Goal: Task Accomplishment & Management: Manage account settings

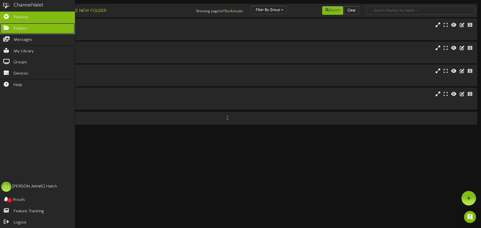
click at [7, 28] on icon at bounding box center [6, 27] width 13 height 4
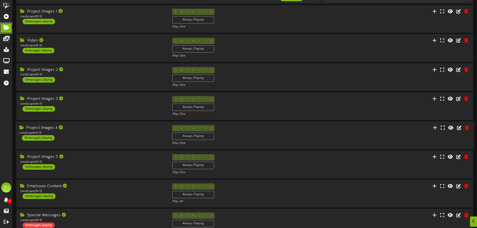
scroll to position [50, 0]
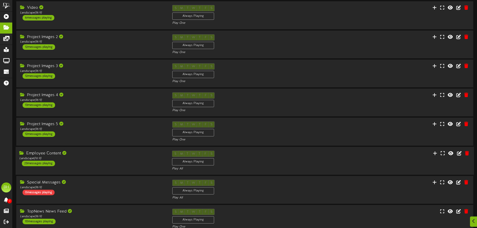
click at [46, 162] on div "23 messages playing" at bounding box center [38, 164] width 33 height 6
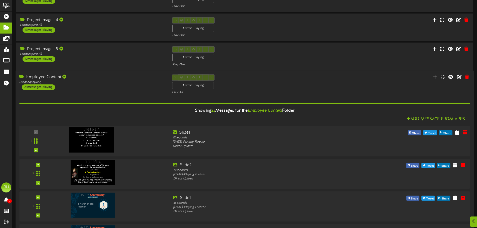
scroll to position [175, 0]
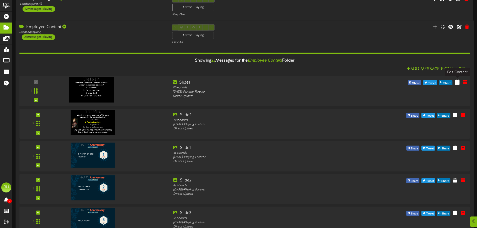
click at [458, 85] on icon at bounding box center [457, 82] width 5 height 6
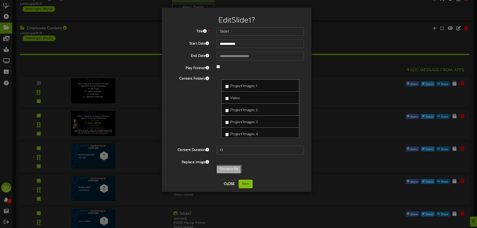
type input "**********"
click at [246, 186] on button "Save" at bounding box center [246, 184] width 14 height 9
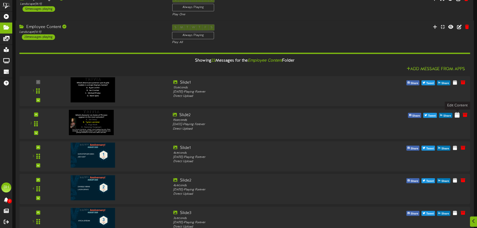
click at [457, 115] on icon at bounding box center [457, 115] width 5 height 6
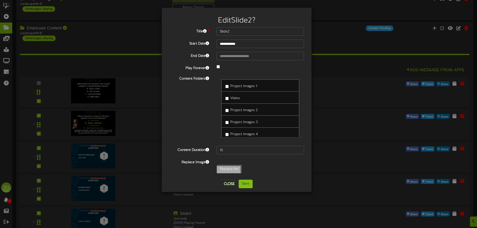
type input "**********"
click at [245, 186] on button "Save" at bounding box center [246, 184] width 14 height 9
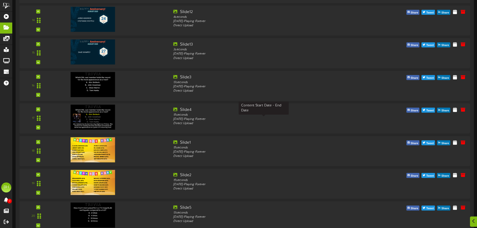
scroll to position [676, 0]
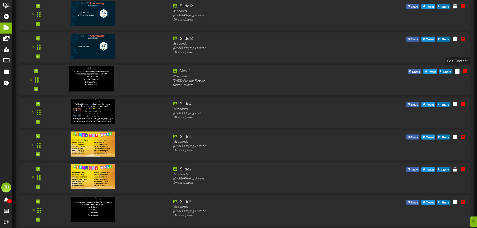
click at [456, 73] on icon at bounding box center [457, 71] width 5 height 6
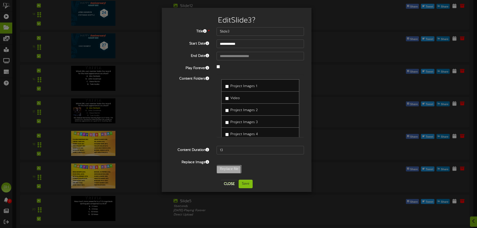
type input "**********"
click at [245, 184] on button "Save" at bounding box center [246, 184] width 14 height 9
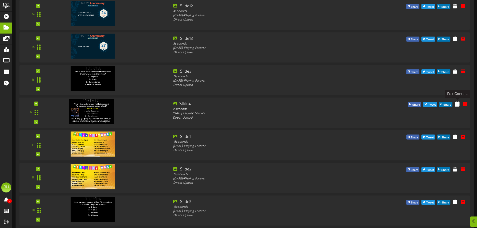
click at [456, 106] on icon at bounding box center [457, 104] width 5 height 6
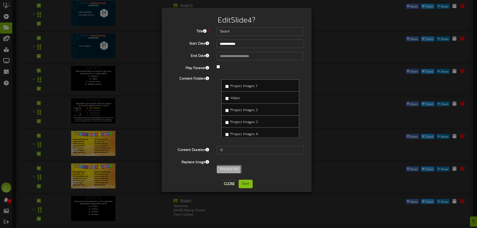
type input "**********"
click at [242, 184] on button "Save" at bounding box center [246, 184] width 14 height 9
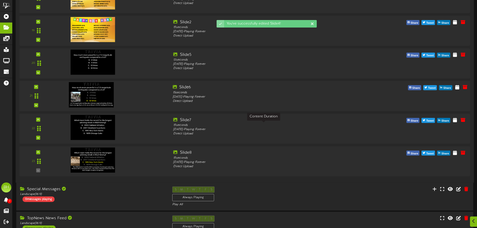
scroll to position [826, 0]
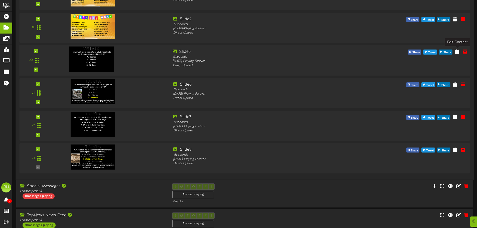
click at [461, 56] on div "20 Slide5" at bounding box center [244, 60] width 455 height 23
click at [455, 53] on icon at bounding box center [457, 52] width 5 height 6
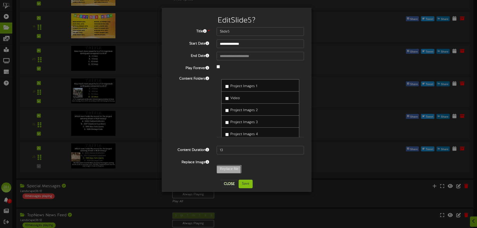
type input "**********"
click at [247, 184] on button "Save" at bounding box center [246, 184] width 14 height 9
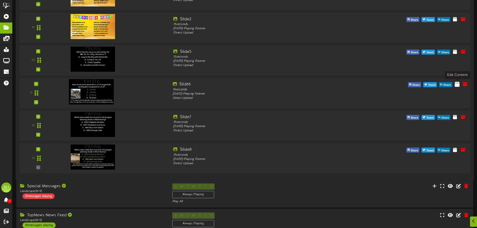
click at [457, 87] on icon at bounding box center [457, 84] width 5 height 6
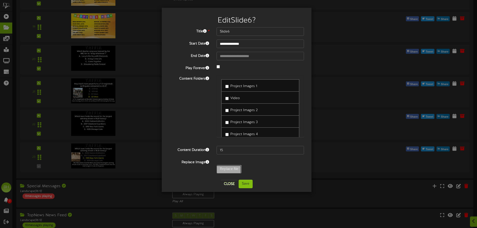
type input "**********"
click at [243, 186] on button "Save" at bounding box center [246, 184] width 14 height 9
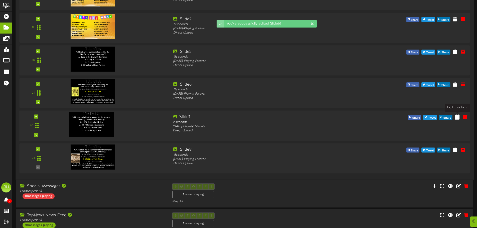
click at [456, 119] on icon at bounding box center [457, 117] width 5 height 6
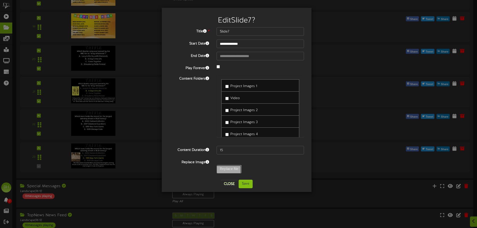
type input "**********"
click at [248, 184] on button "Save" at bounding box center [246, 184] width 14 height 9
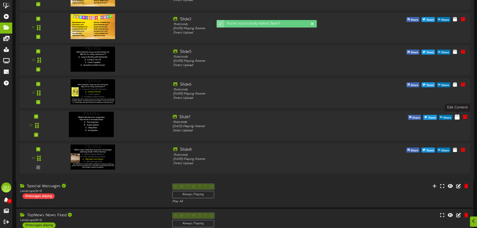
click at [456, 119] on icon at bounding box center [457, 117] width 5 height 6
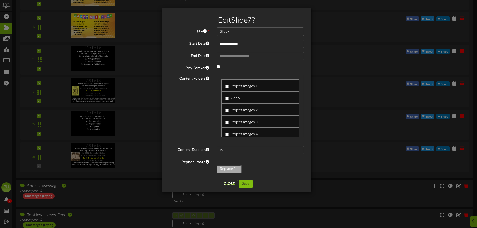
type input "**********"
type input "Slide8"
click at [248, 183] on button "Save" at bounding box center [246, 184] width 14 height 9
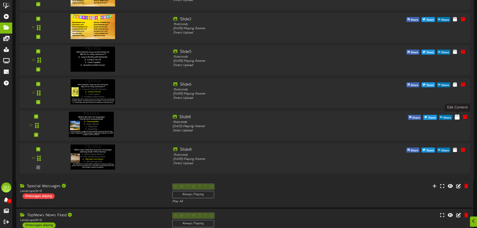
click at [456, 119] on icon at bounding box center [457, 117] width 5 height 6
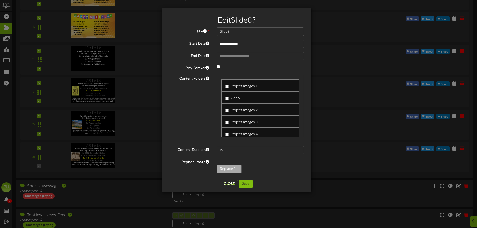
click at [229, 166] on div "Replace Image Replace file" at bounding box center [236, 167] width 142 height 18
type input "**********"
type input "Slide7"
click at [246, 185] on button "Save" at bounding box center [246, 184] width 14 height 9
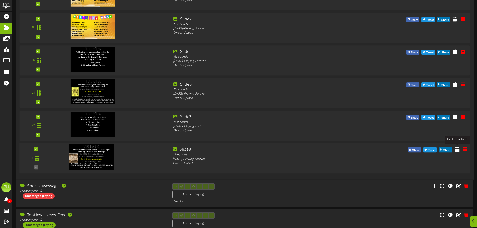
click at [456, 151] on icon at bounding box center [457, 149] width 5 height 6
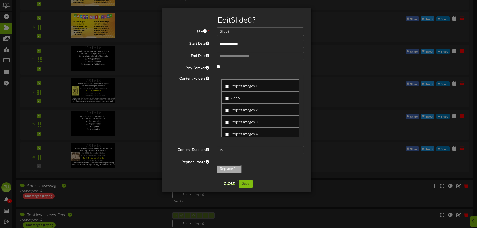
type input "**********"
click at [245, 186] on button "Save" at bounding box center [246, 184] width 14 height 9
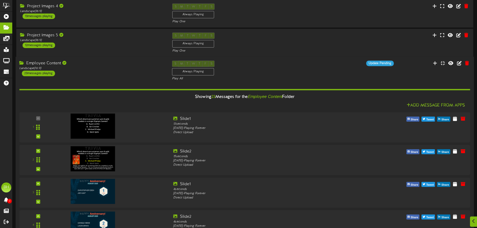
scroll to position [150, 0]
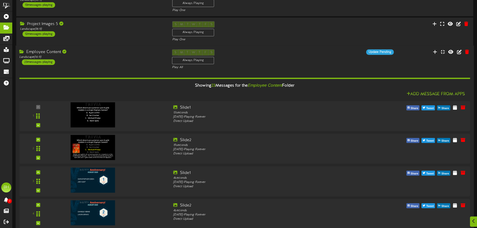
click at [117, 60] on div "Employee Content Landscape ( 16:9 ) 23 messages playing" at bounding box center [92, 57] width 153 height 16
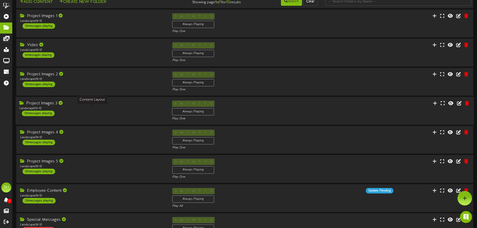
scroll to position [4, 0]
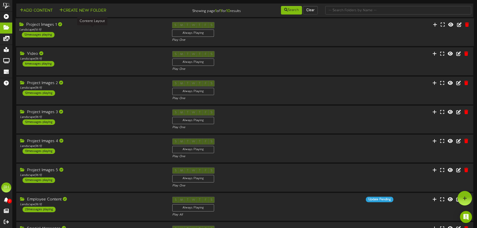
click at [115, 31] on div "Landscape ( 16:9 )" at bounding box center [91, 30] width 145 height 4
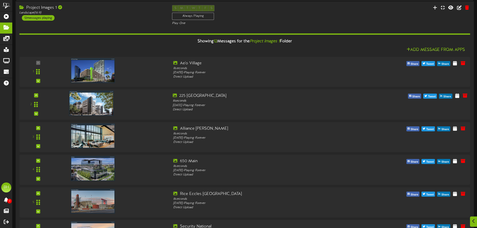
scroll to position [29, 0]
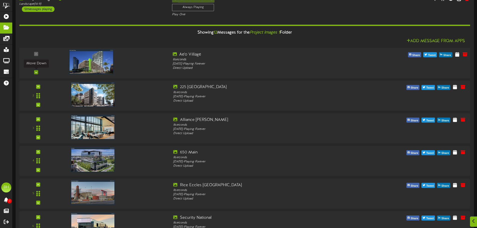
click at [36, 73] on icon at bounding box center [36, 72] width 2 height 3
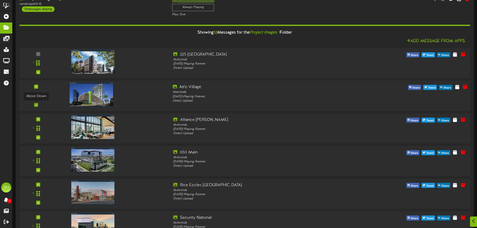
click at [37, 105] on div at bounding box center [36, 105] width 4 height 4
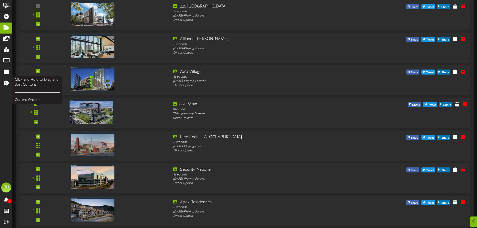
scroll to position [79, 0]
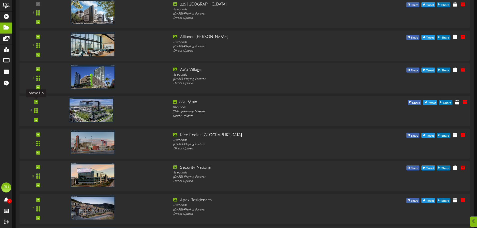
click at [36, 103] on div at bounding box center [36, 102] width 4 height 4
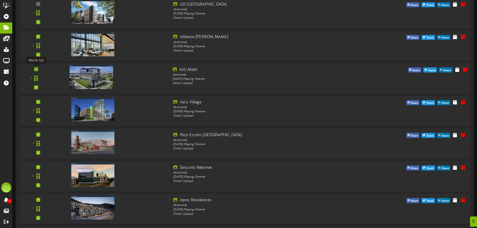
click at [37, 70] on icon at bounding box center [36, 69] width 2 height 3
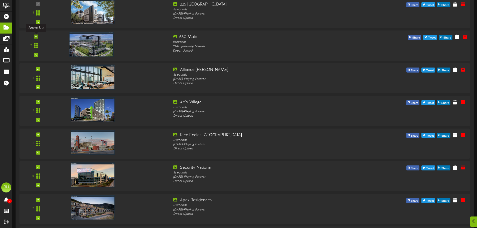
click at [35, 37] on icon at bounding box center [36, 36] width 2 height 3
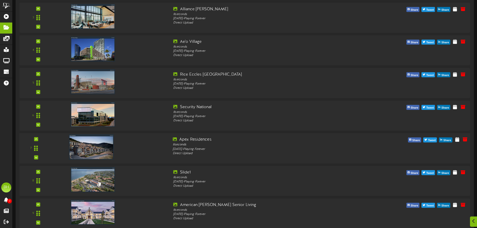
scroll to position [147, 0]
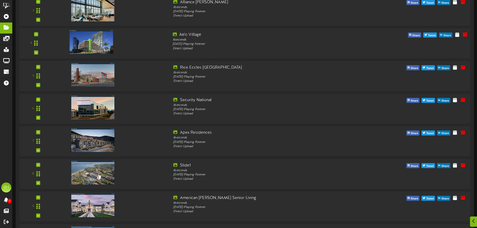
click at [34, 54] on div "4" at bounding box center [36, 43] width 30 height 23
click at [38, 54] on div at bounding box center [36, 53] width 4 height 4
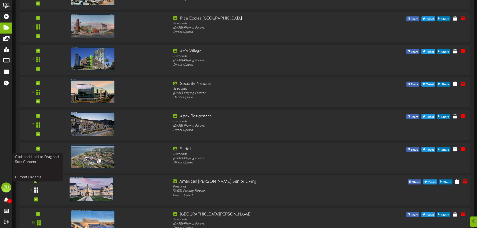
scroll to position [172, 0]
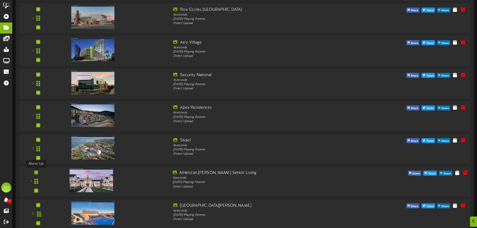
click at [37, 174] on div at bounding box center [36, 173] width 4 height 4
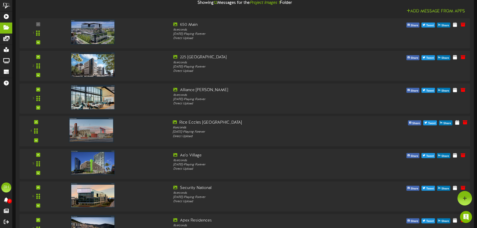
scroll to position [47, 0]
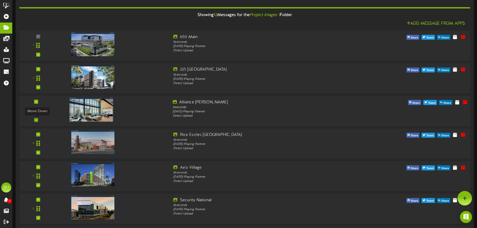
click at [37, 121] on div at bounding box center [36, 120] width 4 height 4
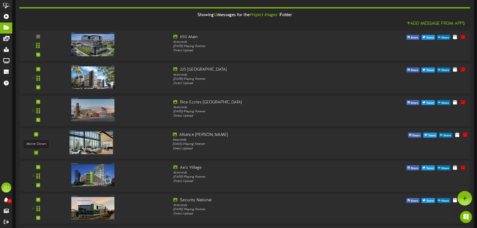
click at [35, 154] on div at bounding box center [36, 153] width 4 height 4
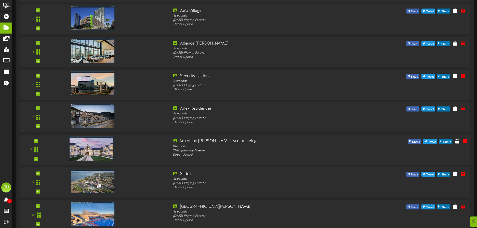
scroll to position [172, 0]
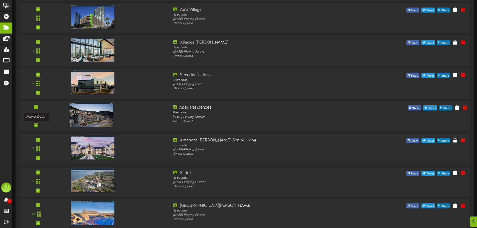
click at [37, 126] on icon at bounding box center [36, 125] width 2 height 3
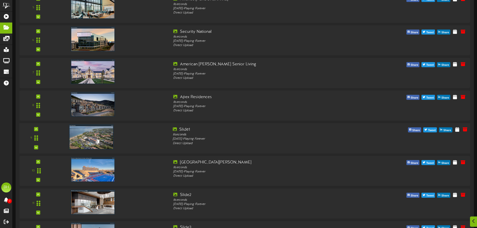
scroll to position [222, 0]
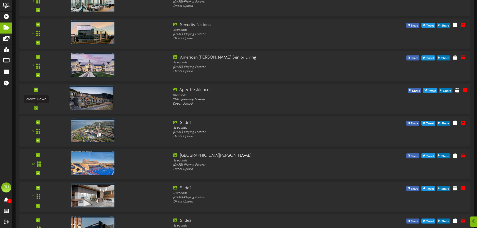
click at [34, 107] on div at bounding box center [36, 108] width 4 height 4
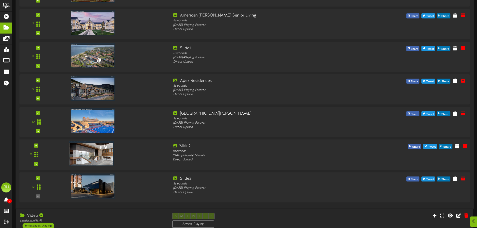
scroll to position [272, 0]
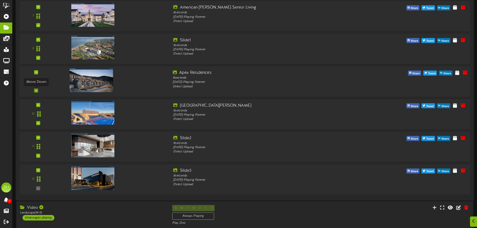
click at [37, 91] on icon at bounding box center [36, 90] width 2 height 3
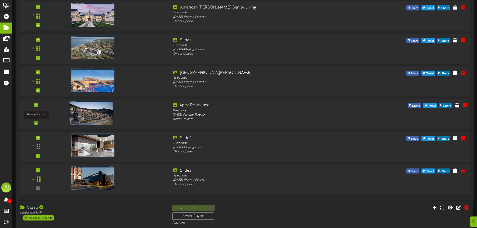
click at [37, 123] on icon at bounding box center [36, 123] width 2 height 3
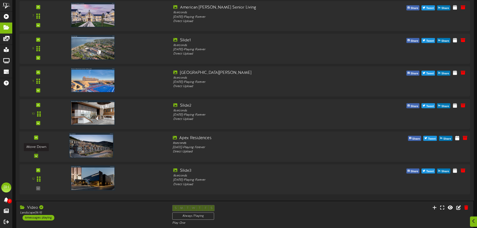
click at [37, 154] on icon at bounding box center [36, 155] width 2 height 3
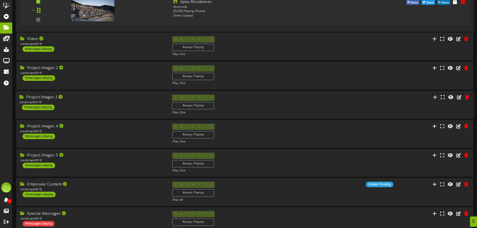
scroll to position [447, 0]
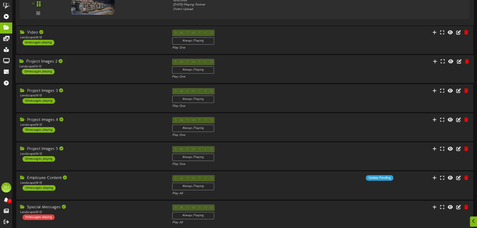
click at [94, 70] on div "Project Images 2 Landscape ( 16:9 ) 12 messages playing" at bounding box center [92, 67] width 153 height 16
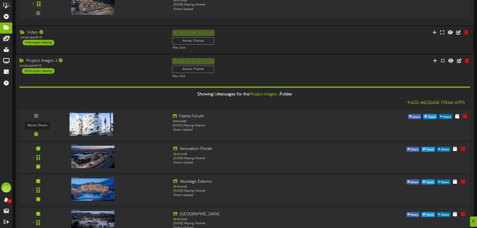
click at [37, 134] on div at bounding box center [36, 134] width 4 height 4
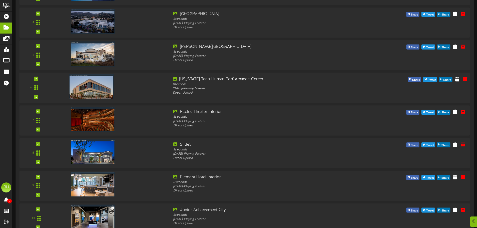
scroll to position [672, 0]
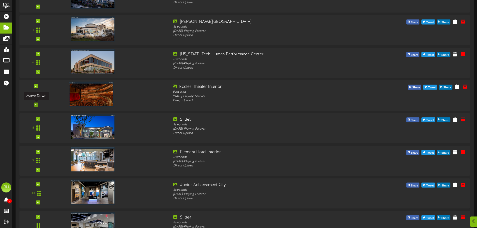
click at [38, 105] on div at bounding box center [36, 105] width 4 height 4
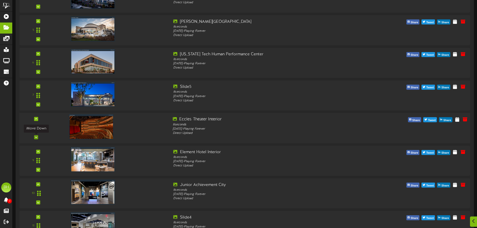
click at [35, 136] on icon at bounding box center [36, 137] width 2 height 3
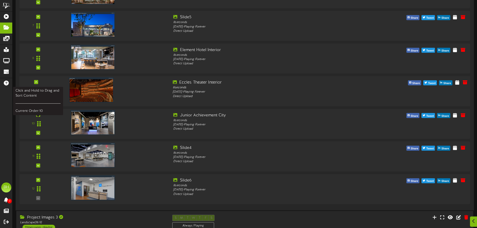
scroll to position [748, 0]
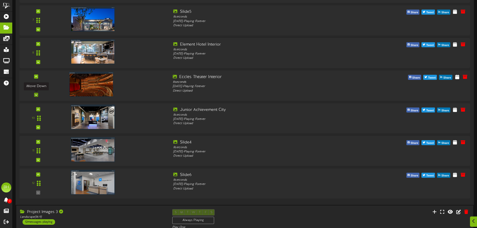
click at [37, 95] on div at bounding box center [36, 95] width 4 height 4
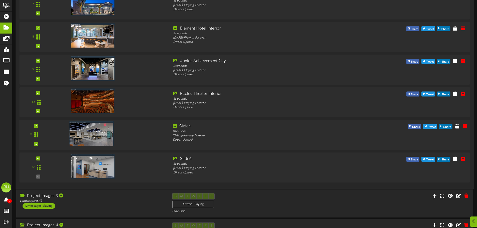
scroll to position [773, 0]
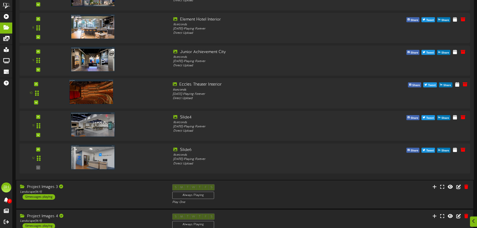
click at [34, 102] on div "10" at bounding box center [36, 93] width 30 height 23
click at [36, 104] on icon at bounding box center [36, 102] width 2 height 3
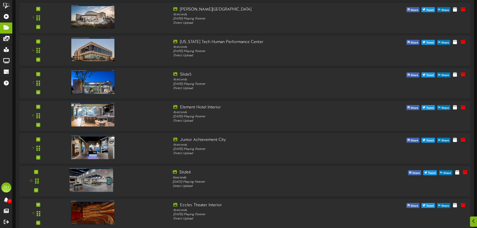
scroll to position [698, 0]
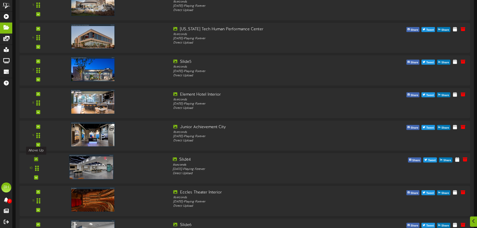
click at [37, 160] on icon at bounding box center [36, 159] width 2 height 3
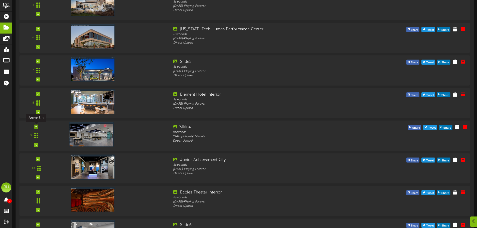
click at [36, 127] on icon at bounding box center [36, 126] width 2 height 3
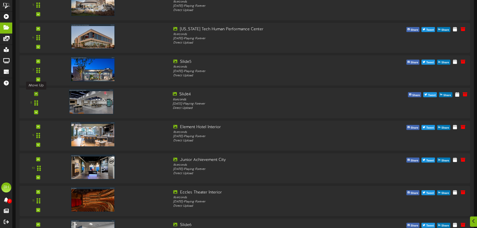
click at [36, 92] on div at bounding box center [36, 94] width 4 height 4
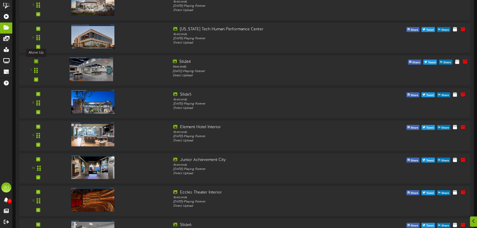
click at [36, 62] on icon at bounding box center [36, 61] width 2 height 3
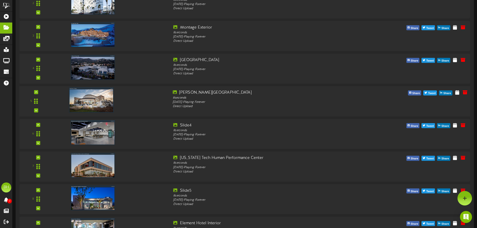
scroll to position [597, 0]
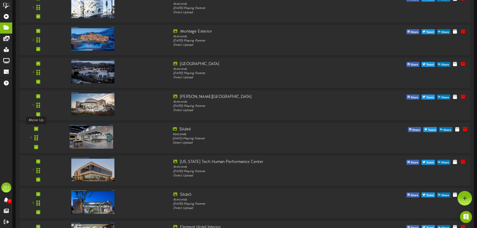
click at [37, 128] on div at bounding box center [36, 129] width 4 height 4
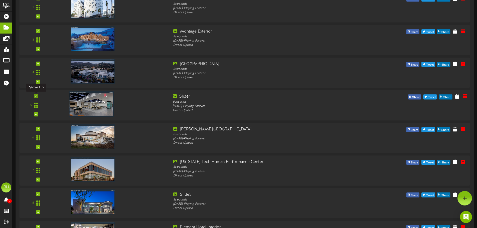
click at [35, 95] on icon at bounding box center [36, 96] width 2 height 3
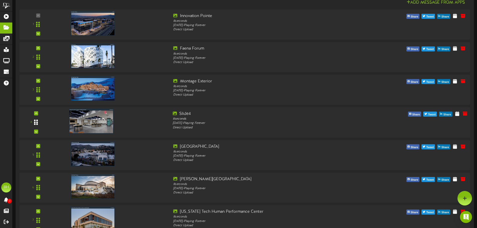
scroll to position [547, 0]
click at [36, 113] on icon at bounding box center [36, 113] width 2 height 3
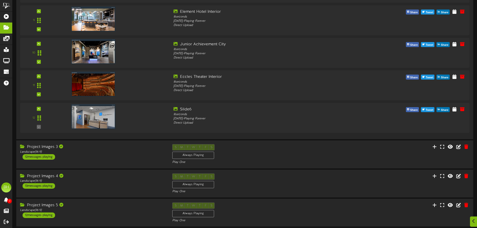
scroll to position [823, 0]
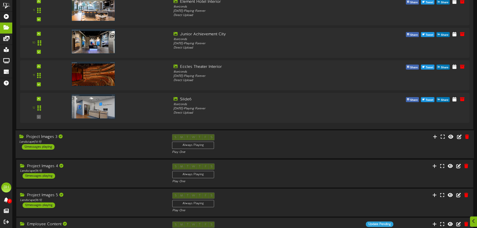
click at [124, 145] on div "Project Images 3 Landscape ( 16:9 ) 12 messages playing" at bounding box center [92, 142] width 153 height 16
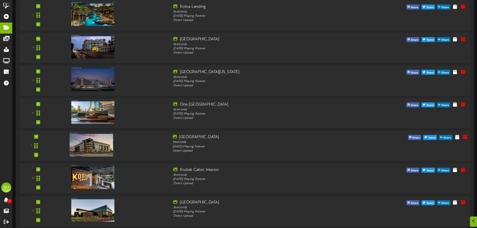
scroll to position [1123, 0]
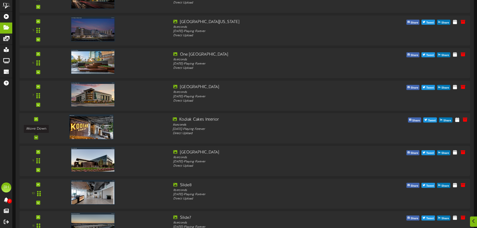
click at [37, 139] on div at bounding box center [36, 137] width 4 height 4
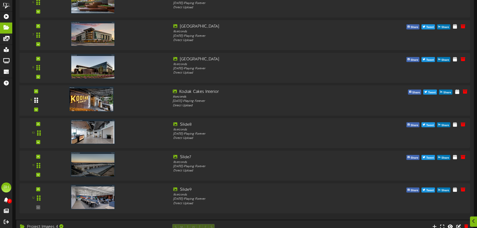
scroll to position [1198, 0]
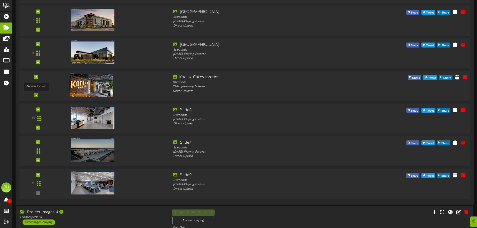
click at [37, 96] on div at bounding box center [36, 95] width 4 height 4
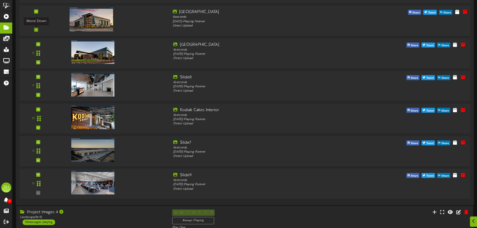
click at [35, 30] on icon at bounding box center [36, 30] width 2 height 3
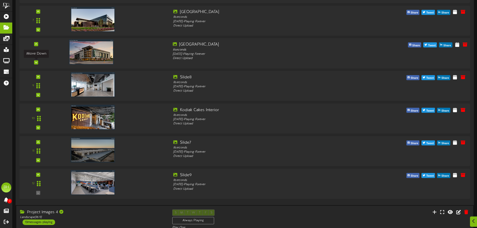
click at [37, 61] on div at bounding box center [36, 62] width 4 height 4
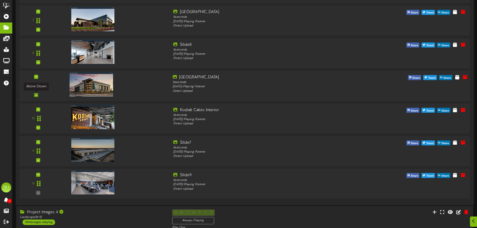
click at [35, 96] on icon at bounding box center [36, 95] width 2 height 3
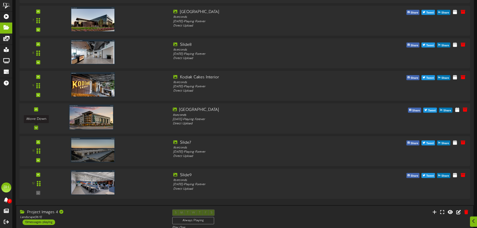
click at [38, 129] on div at bounding box center [36, 128] width 4 height 4
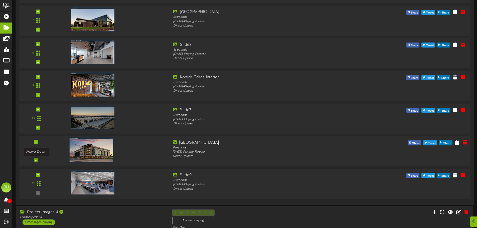
click at [37, 159] on icon at bounding box center [36, 160] width 2 height 3
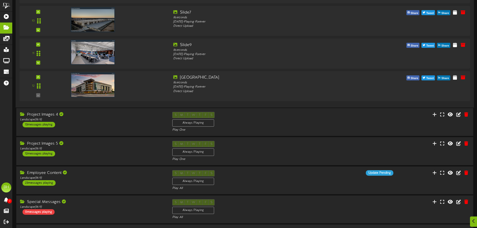
scroll to position [1298, 0]
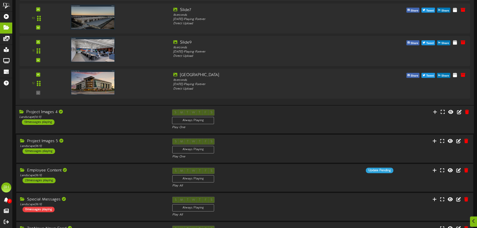
click at [99, 121] on div "Project Images 4 Landscape ( 16:9 ) 13 messages playing" at bounding box center [92, 117] width 153 height 16
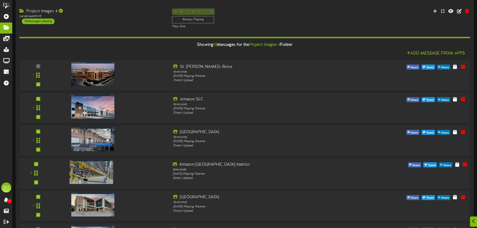
scroll to position [1474, 0]
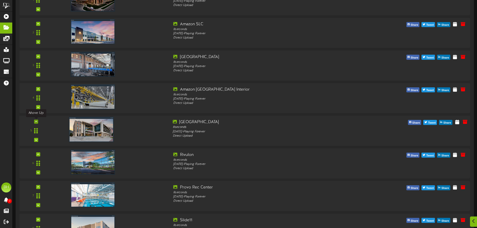
click at [37, 123] on icon at bounding box center [36, 121] width 2 height 3
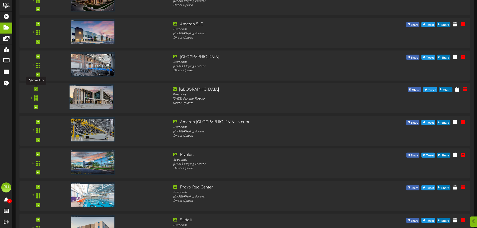
click at [37, 88] on icon at bounding box center [36, 89] width 2 height 3
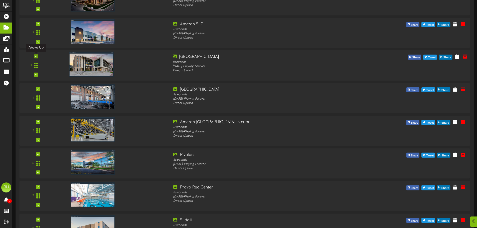
click at [34, 57] on div at bounding box center [36, 56] width 4 height 4
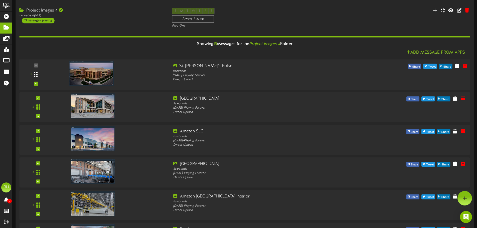
scroll to position [1399, 0]
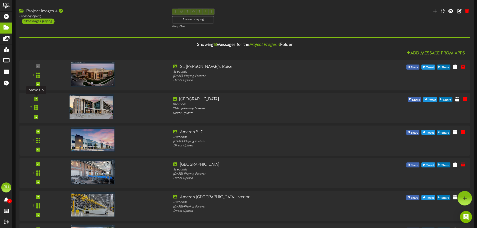
click at [37, 100] on icon at bounding box center [36, 99] width 2 height 3
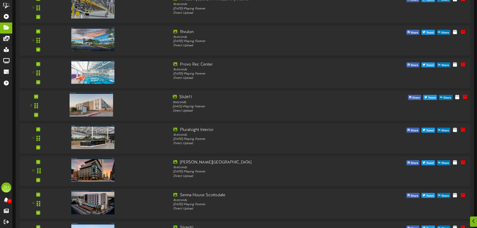
scroll to position [1599, 0]
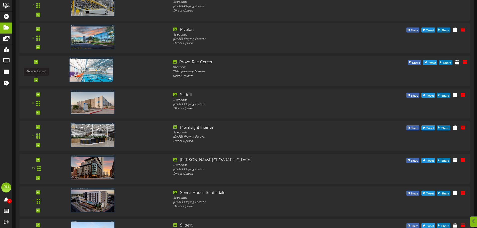
click at [35, 82] on div at bounding box center [36, 80] width 4 height 4
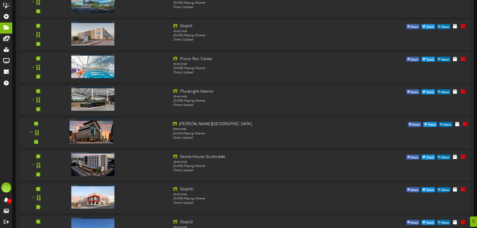
scroll to position [1649, 0]
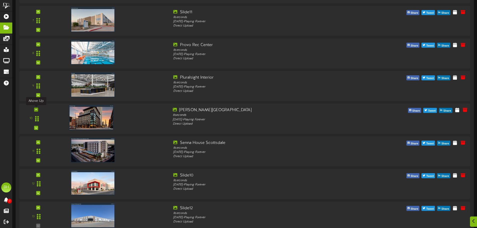
click at [37, 110] on icon at bounding box center [36, 109] width 2 height 3
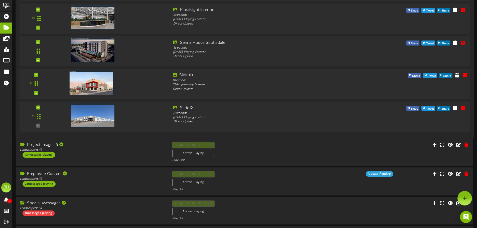
scroll to position [1624, 0]
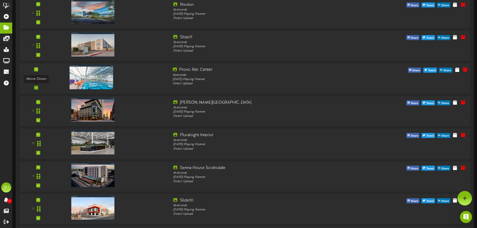
click at [36, 88] on icon at bounding box center [36, 87] width 2 height 3
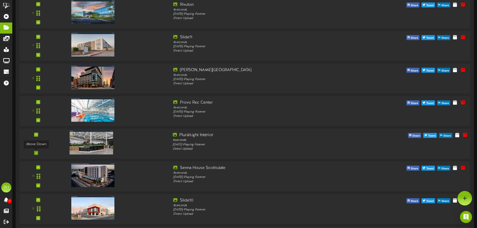
click at [35, 152] on icon at bounding box center [36, 153] width 2 height 3
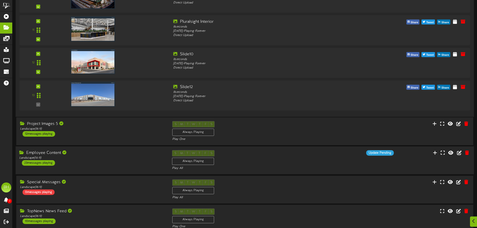
scroll to position [1774, 0]
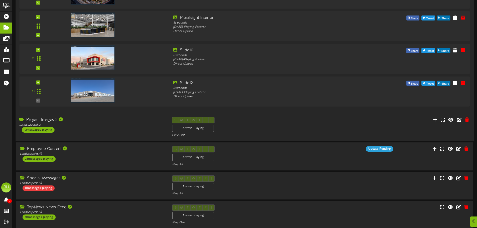
click at [93, 128] on div "Project Images 5 Landscape ( 16:9 ) 12 messages playing" at bounding box center [92, 125] width 153 height 16
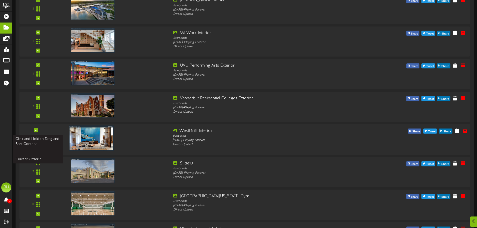
scroll to position [2024, 0]
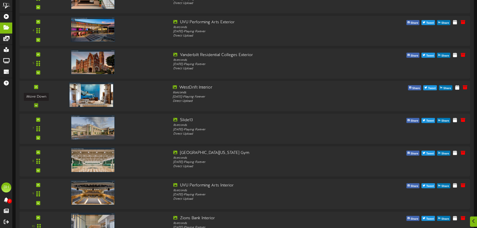
click at [37, 106] on div at bounding box center [36, 105] width 4 height 4
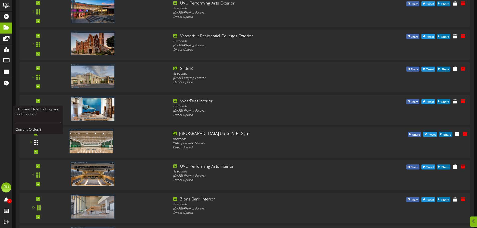
scroll to position [2075, 0]
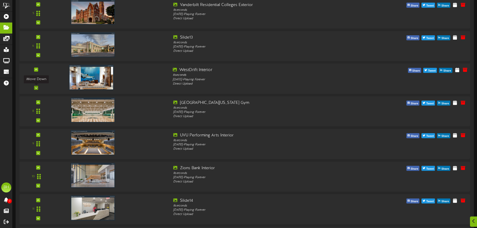
click at [38, 89] on div at bounding box center [36, 88] width 4 height 4
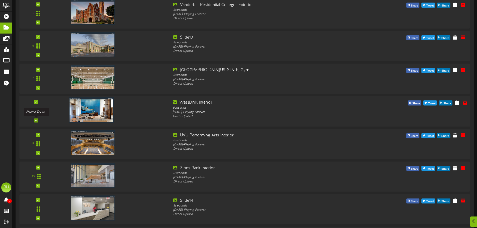
click at [36, 120] on icon at bounding box center [36, 120] width 2 height 3
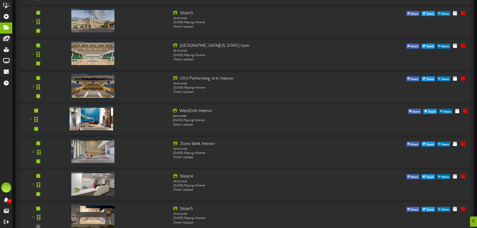
scroll to position [2125, 0]
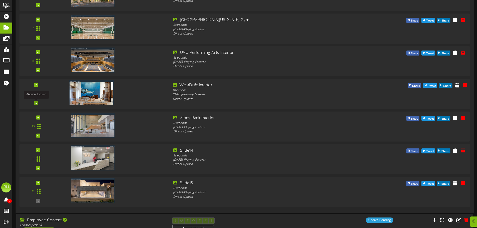
click at [38, 104] on div at bounding box center [36, 103] width 4 height 4
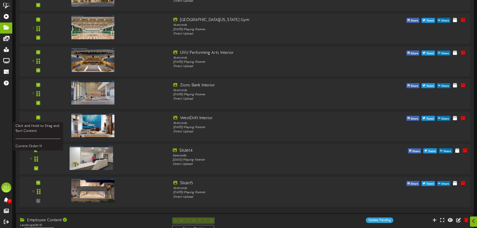
scroll to position [2175, 0]
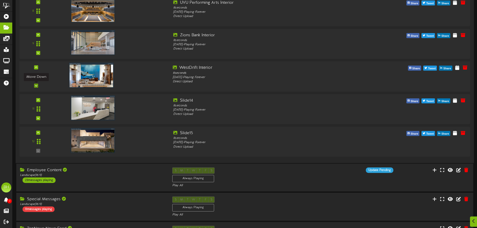
click at [38, 85] on div at bounding box center [36, 86] width 4 height 4
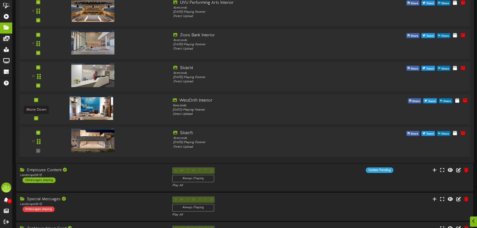
click at [37, 119] on icon at bounding box center [36, 118] width 2 height 3
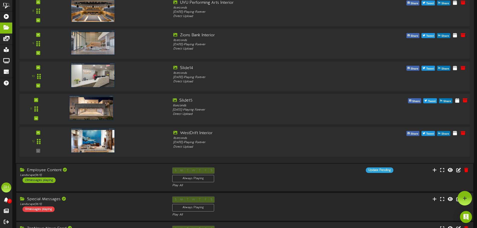
scroll to position [2125, 0]
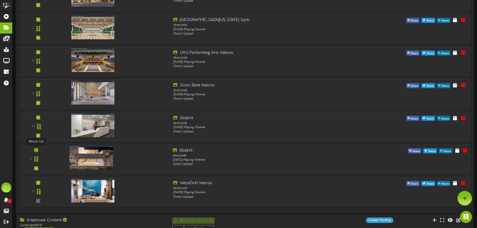
click at [37, 151] on icon at bounding box center [36, 150] width 2 height 3
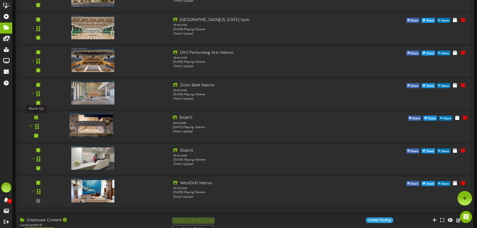
click at [36, 118] on icon at bounding box center [36, 117] width 2 height 3
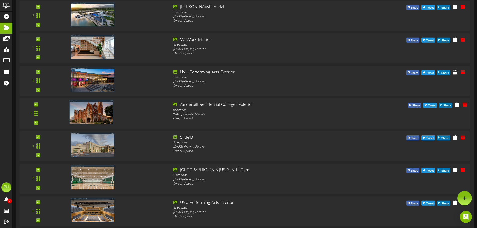
scroll to position [1874, 0]
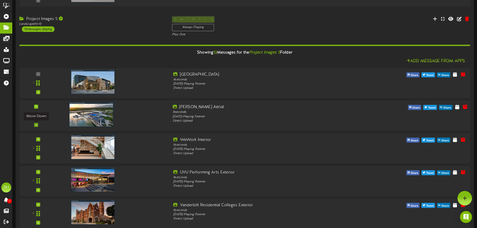
click at [35, 125] on icon at bounding box center [36, 125] width 2 height 3
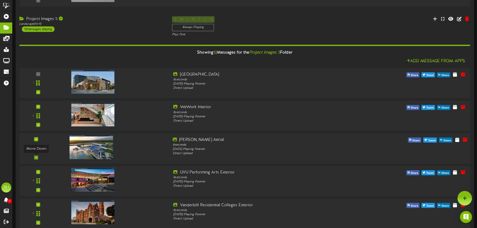
click at [35, 158] on div at bounding box center [36, 157] width 4 height 4
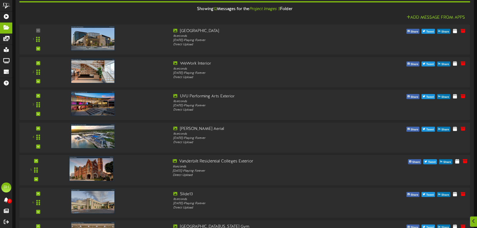
scroll to position [1949, 0]
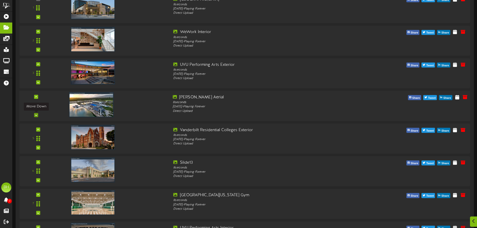
click at [37, 116] on div at bounding box center [36, 115] width 4 height 4
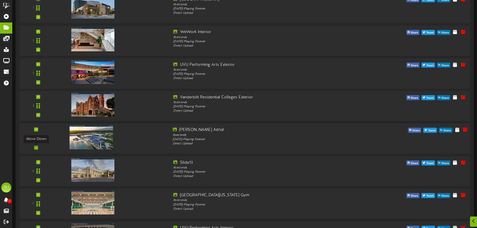
click at [37, 147] on icon at bounding box center [36, 147] width 2 height 3
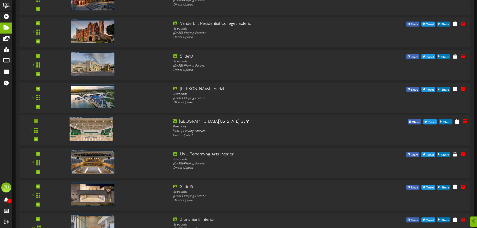
scroll to position [2024, 0]
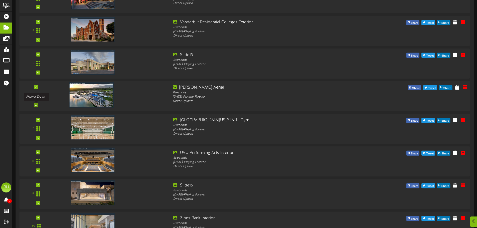
click at [38, 107] on div at bounding box center [36, 105] width 4 height 4
